Goal: Communication & Community: Ask a question

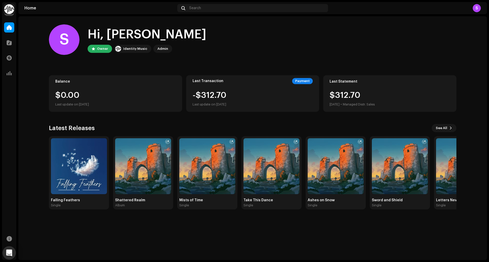
click at [8, 254] on icon "Open Intercom Messenger" at bounding box center [9, 253] width 6 height 7
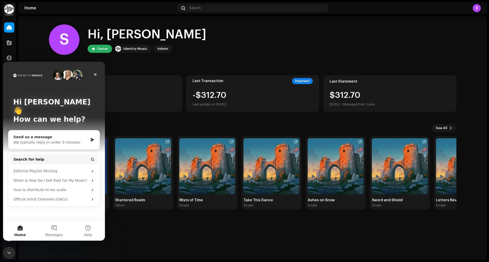
click at [35, 135] on div "Send us a message" at bounding box center [50, 137] width 75 height 5
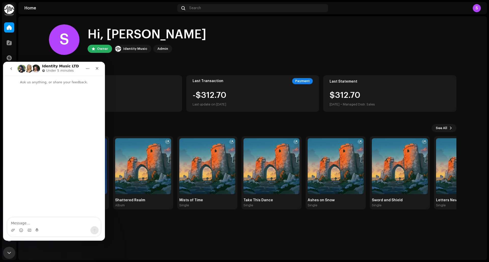
click at [59, 232] on div "Intercom messenger" at bounding box center [53, 231] width 93 height 8
click at [54, 226] on textarea "Message…" at bounding box center [53, 222] width 93 height 9
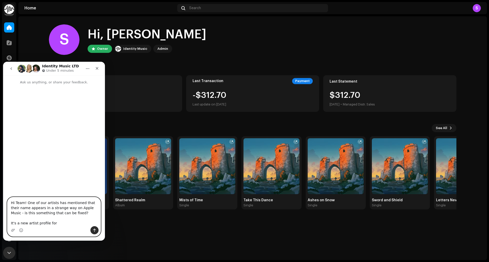
click at [58, 224] on textarea "Hi Team! One of our artists has mentioned that their name appears in a strange …" at bounding box center [53, 211] width 93 height 29
paste textarea "Lórien Loops - Topic"
drag, startPoint x: 67, startPoint y: 222, endPoint x: 73, endPoint y: 219, distance: 7.3
click at [73, 219] on textarea "Hi Team! One of our artists has mentioned that their name appears in a strange …" at bounding box center [53, 211] width 93 height 29
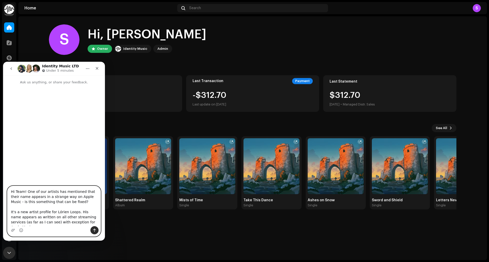
click at [86, 224] on textarea "Hi Team! One of our artists has mentioned that their name appears in a strange …" at bounding box center [53, 206] width 93 height 40
paste textarea "[URL][DOMAIN_NAME]"
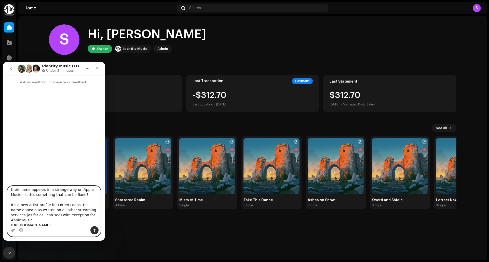
scroll to position [9, 0]
type textarea "Hi Team! One of our artists has mentioned that their name appears in a strange …"
click at [94, 232] on icon "Send a message…" at bounding box center [94, 231] width 4 height 4
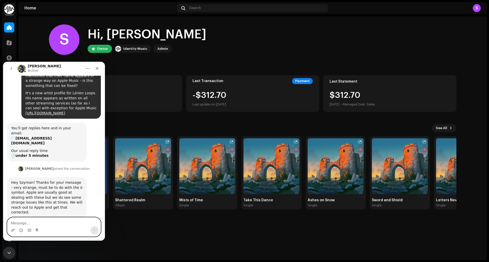
scroll to position [27, 0]
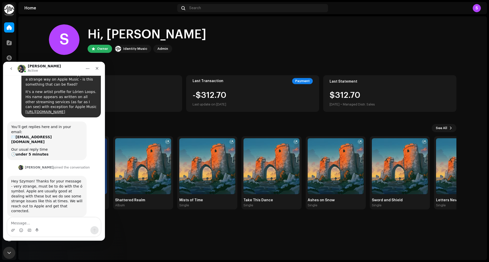
click at [93, 147] on div "You’ll get replies here and in your email: ✉️ [EMAIL_ADDRESS][DOMAIN_NAME] Our …" at bounding box center [54, 143] width 94 height 43
click at [62, 226] on textarea "Message…" at bounding box center [53, 222] width 93 height 9
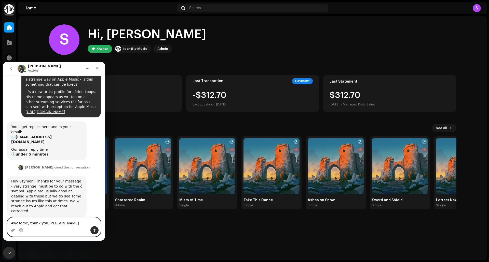
type textarea "Awesome, thank you [PERSON_NAME]!"
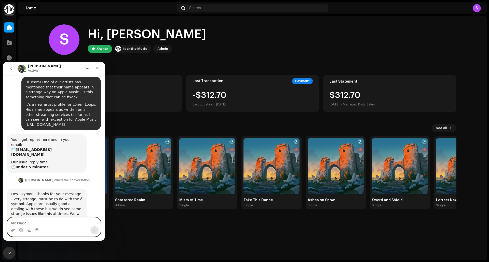
scroll to position [42, 0]
